Goal: Transaction & Acquisition: Download file/media

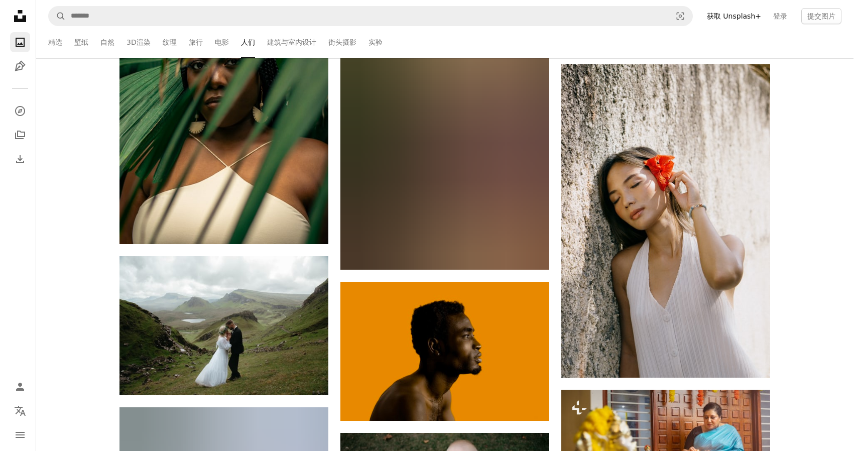
scroll to position [100469, 0]
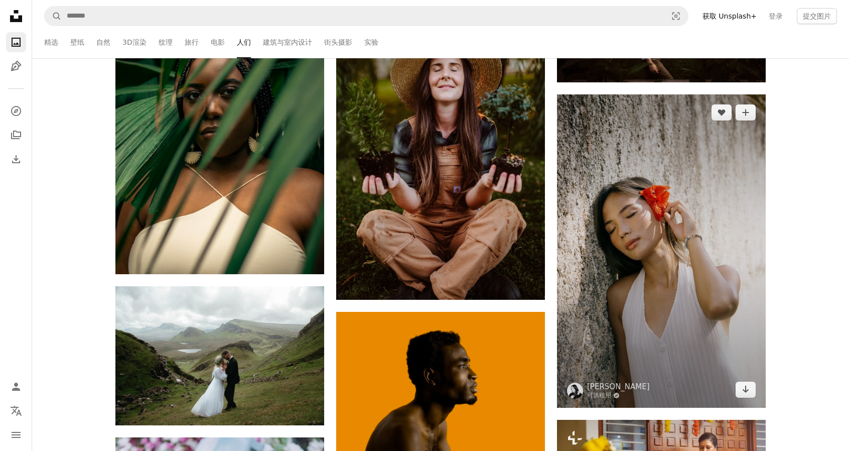
click at [683, 255] on img at bounding box center [661, 250] width 209 height 313
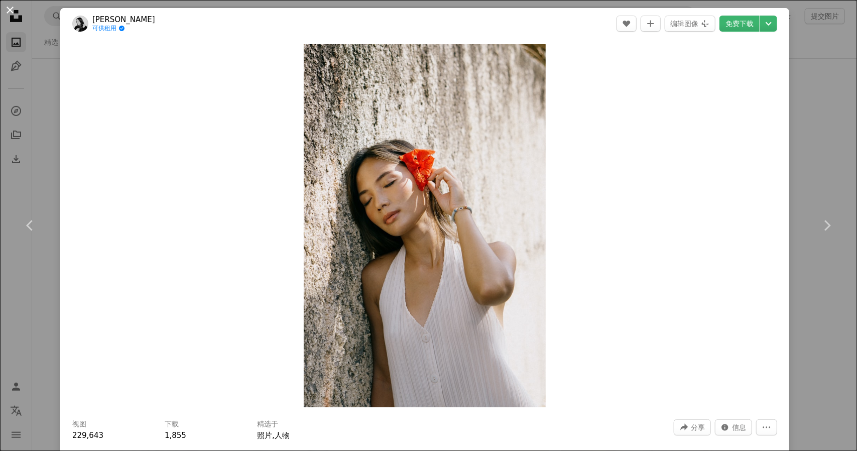
click at [10, 7] on button "An X shape" at bounding box center [10, 10] width 12 height 12
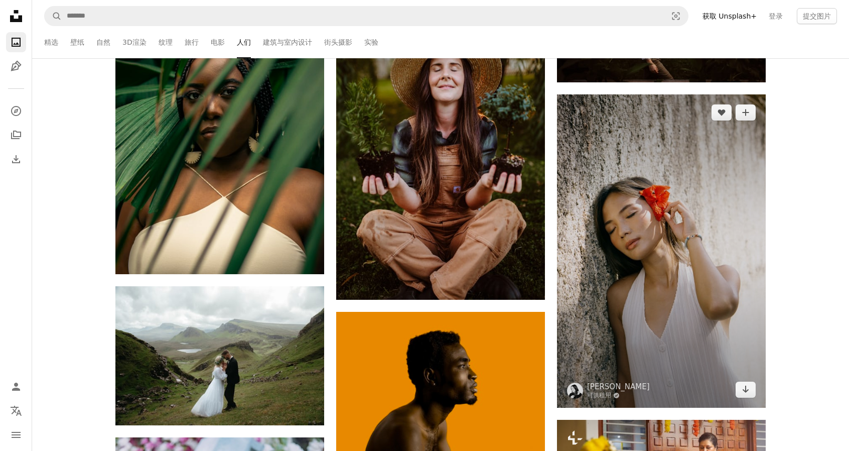
click at [671, 240] on img at bounding box center [661, 250] width 209 height 313
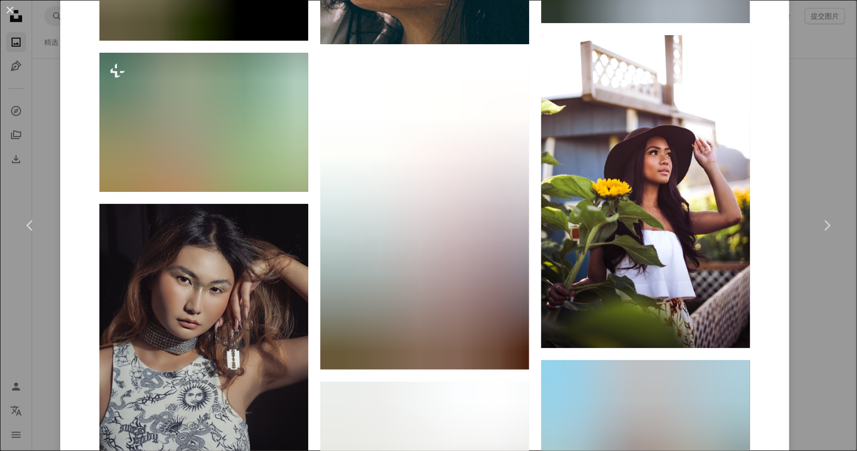
scroll to position [29322, 0]
